Goal: Task Accomplishment & Management: Manage account settings

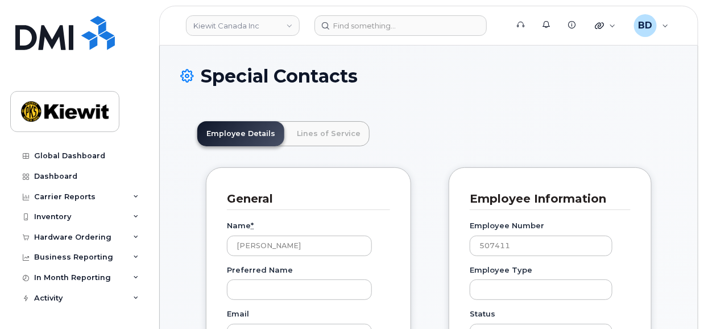
scroll to position [65, 0]
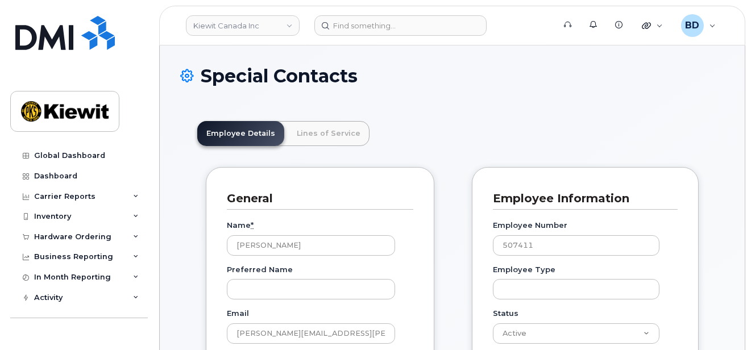
scroll to position [34, 0]
click at [268, 23] on link "Kiewit Canada Inc" at bounding box center [243, 25] width 114 height 20
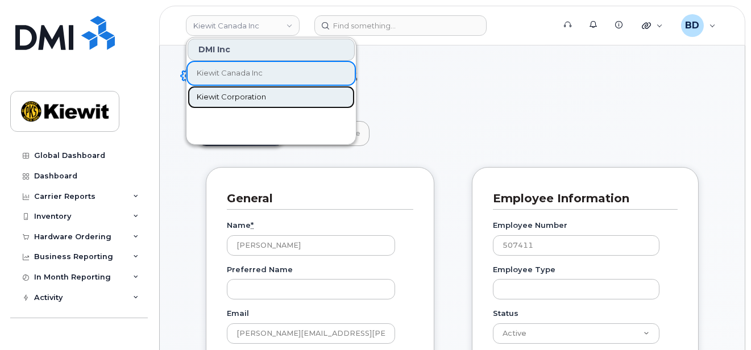
click at [246, 94] on span "Kiewit Corporation" at bounding box center [231, 97] width 69 height 11
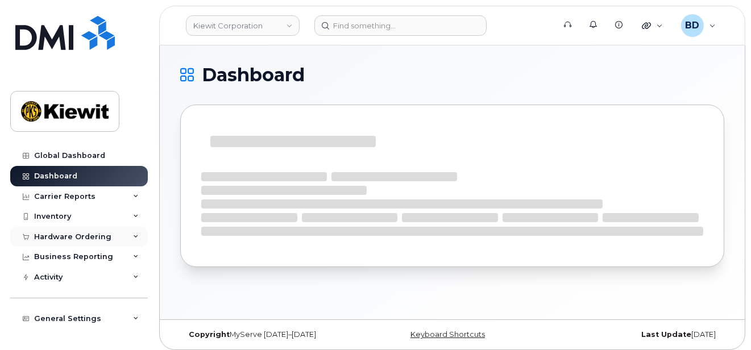
click at [98, 236] on div "Hardware Ordering" at bounding box center [72, 237] width 77 height 9
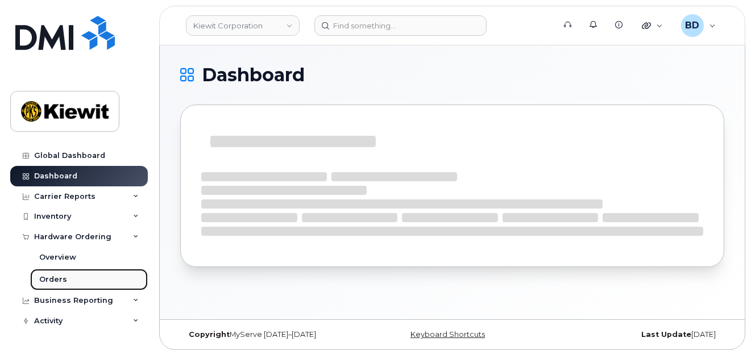
click at [86, 281] on link "Orders" at bounding box center [89, 280] width 118 height 22
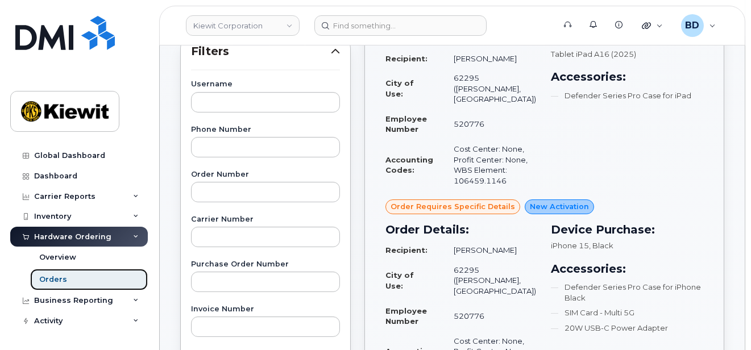
scroll to position [227, 0]
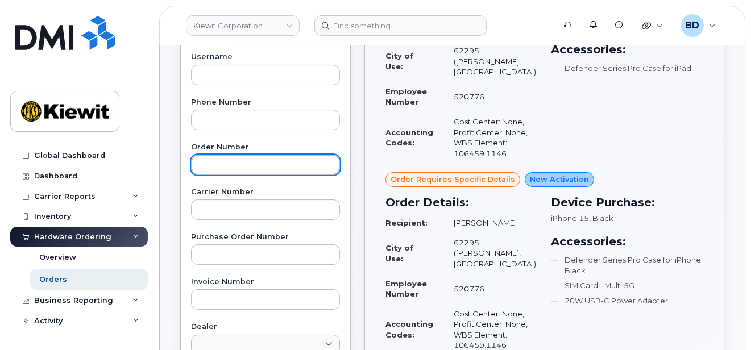
click at [206, 161] on input "text" at bounding box center [265, 165] width 149 height 20
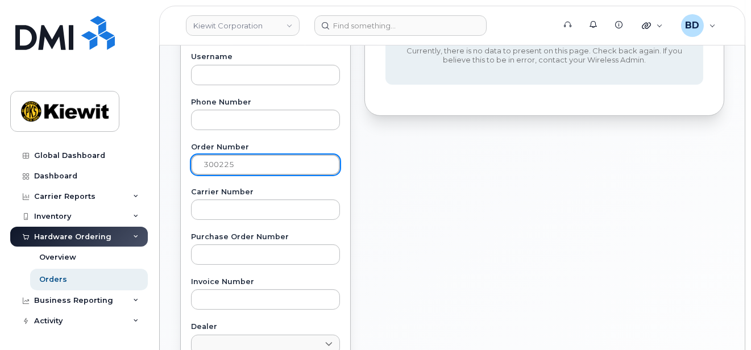
type input "300225"
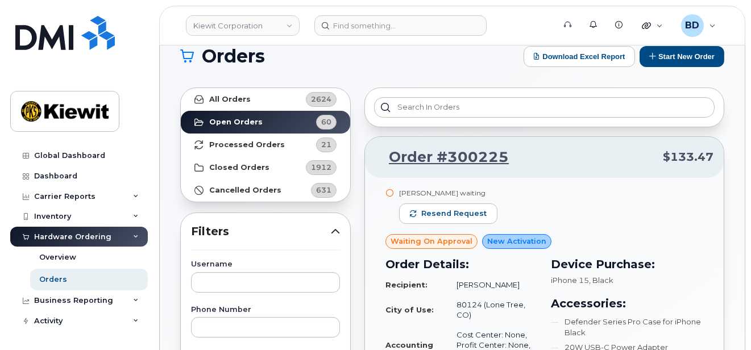
scroll to position [0, 0]
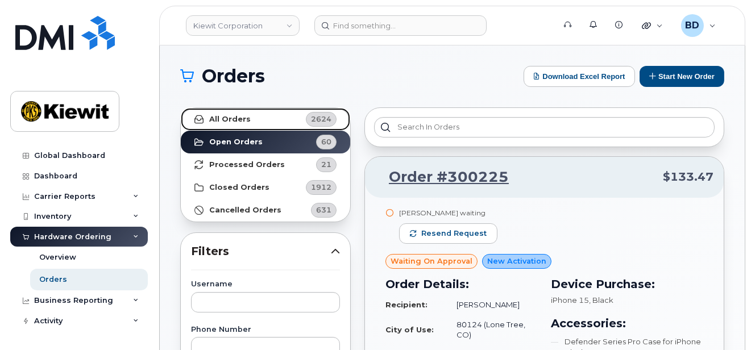
click at [223, 119] on strong "All Orders" at bounding box center [230, 119] width 42 height 9
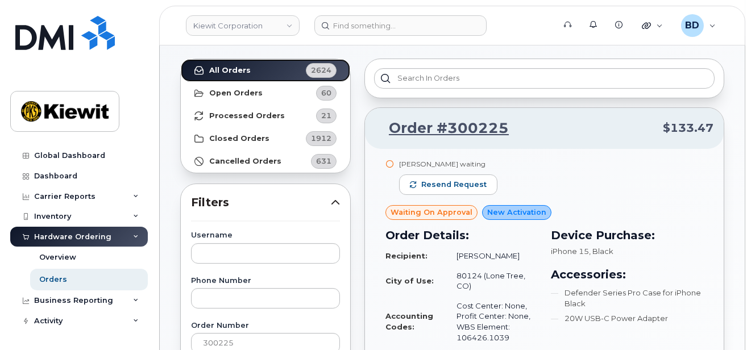
scroll to position [76, 0]
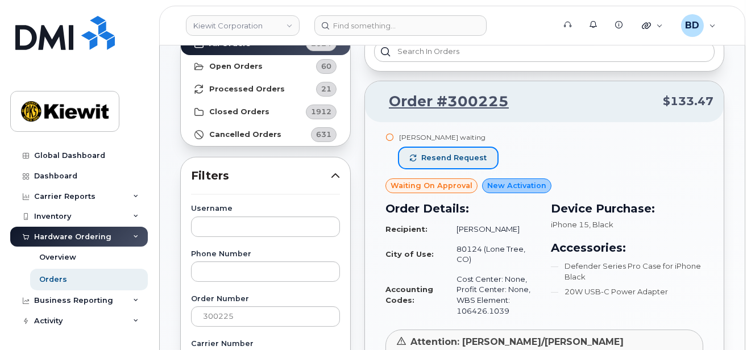
click at [428, 155] on span "Resend request" at bounding box center [453, 158] width 65 height 10
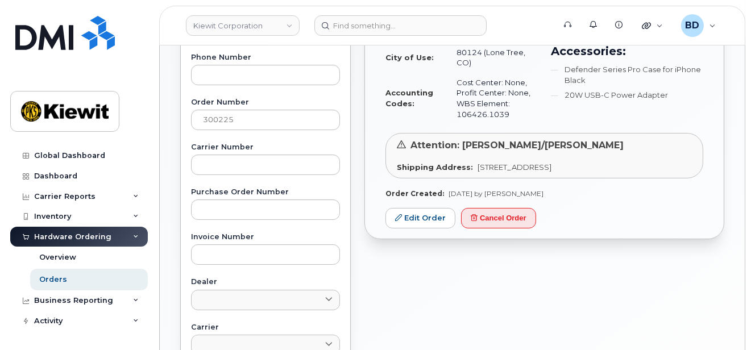
scroll to position [303, 0]
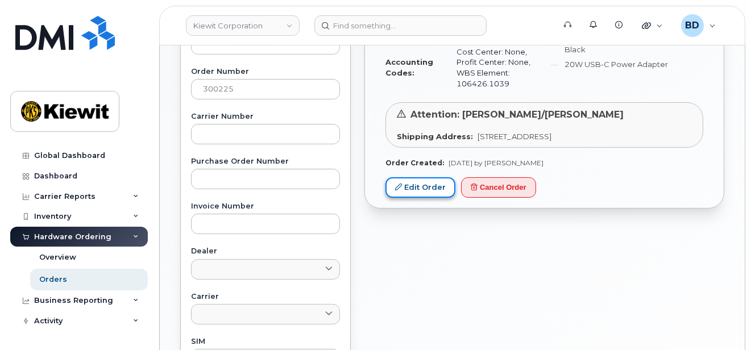
click at [412, 188] on link "Edit Order" at bounding box center [420, 187] width 70 height 21
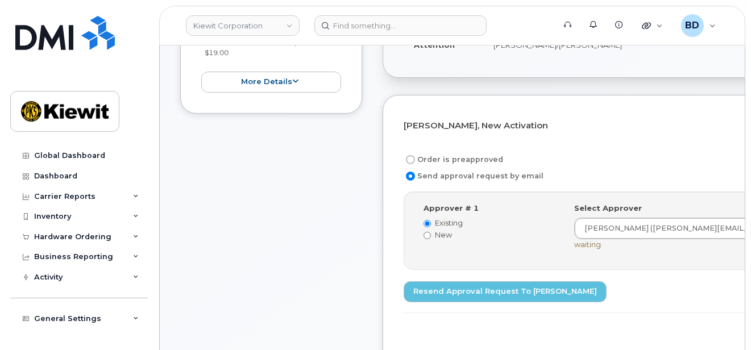
scroll to position [303, 0]
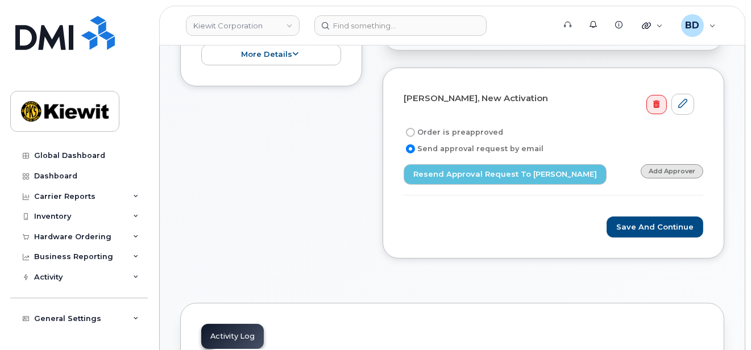
click at [667, 167] on link "Add Approver" at bounding box center [672, 171] width 63 height 14
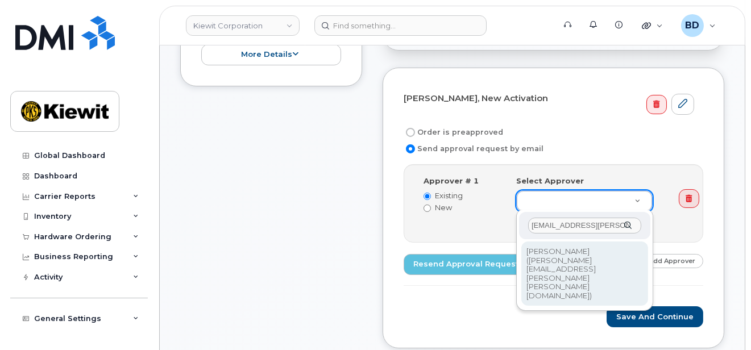
type input "[EMAIL_ADDRESS][PERSON_NAME][PERSON_NAME][DOMAIN_NAME]"
type input "2146672"
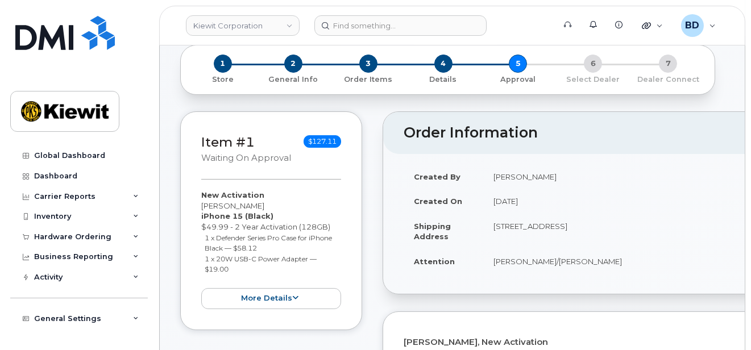
scroll to position [76, 0]
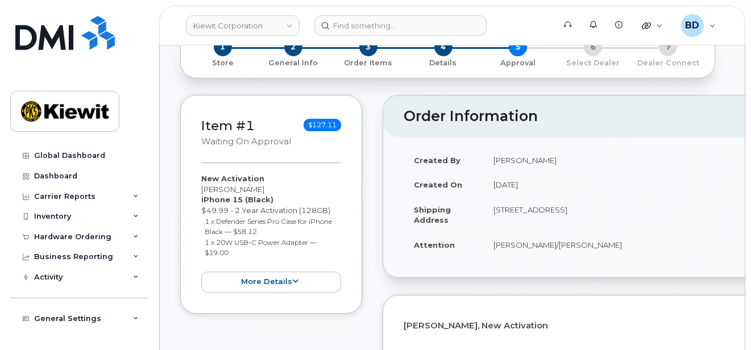
click at [343, 332] on div "Item #1 Waiting On Approval $127.11 New Activation [PERSON_NAME] iPhone 15 (Bla…" at bounding box center [271, 344] width 182 height 498
